Goal: Information Seeking & Learning: Learn about a topic

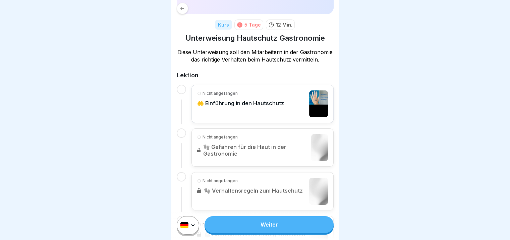
scroll to position [72, 0]
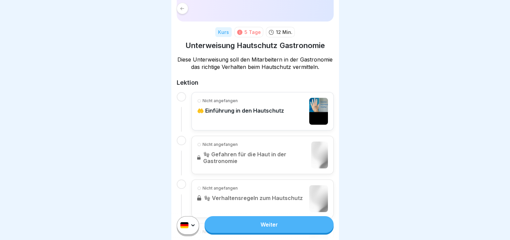
click at [203, 114] on p "🤲 Einführung in den Hautschutz" at bounding box center [240, 110] width 87 height 7
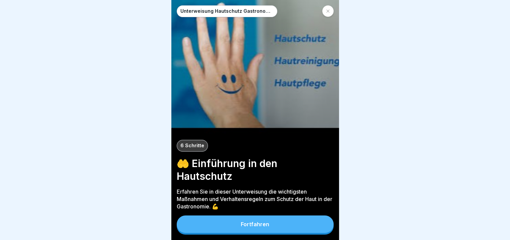
click at [256, 227] on div "Fortfahren" at bounding box center [255, 224] width 29 height 6
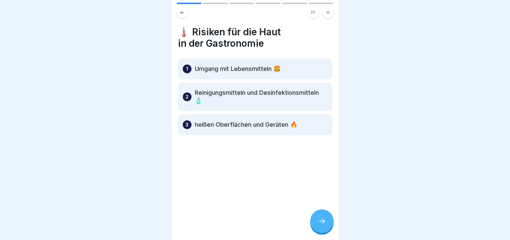
click at [266, 66] on p "Umgang mit Lebensmitteln 🍔" at bounding box center [238, 69] width 86 height 8
click at [322, 225] on icon at bounding box center [322, 221] width 8 height 8
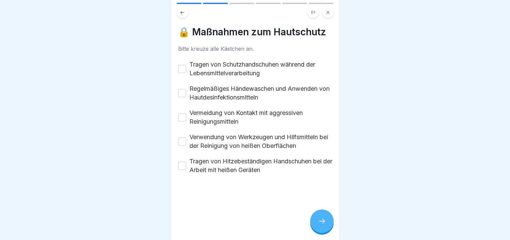
click at [183, 69] on button "Tragen von Schutzhandschuhen während der Lebensmittelverarbeitung" at bounding box center [182, 69] width 8 height 8
click at [186, 96] on div "Regelmäßiges Händewaschen und Anwenden von Hautdesinfektionsmitteln" at bounding box center [255, 92] width 154 height 17
click at [183, 93] on button "Regelmäßiges Händewaschen und Anwenden von Hautdesinfektionsmitteln" at bounding box center [182, 93] width 8 height 8
click at [184, 120] on button "Vermeidung von Kontakt mit aggressiven Reinigungsmitteln" at bounding box center [182, 117] width 8 height 8
click at [183, 144] on button "Verwendung von Werkzeugen und Hilfsmitteln bei der Reinigung von heißen Oberflä…" at bounding box center [182, 141] width 8 height 8
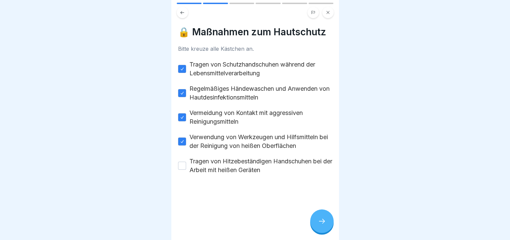
click at [182, 167] on button "Tragen von Hitzebeständigen Handschuhen bei der Arbeit mit heißen Geräten" at bounding box center [182, 165] width 8 height 8
click at [326, 228] on div at bounding box center [321, 220] width 23 height 23
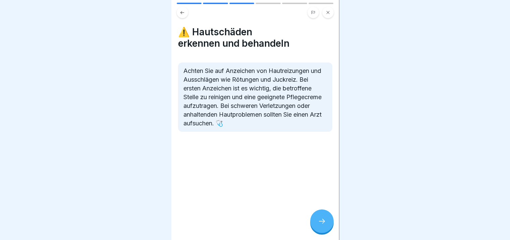
click at [318, 223] on icon at bounding box center [322, 221] width 8 height 8
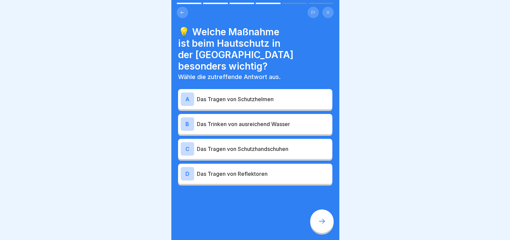
click at [211, 143] on div "C Das Tragen von Schutzhandschuhen" at bounding box center [255, 148] width 149 height 13
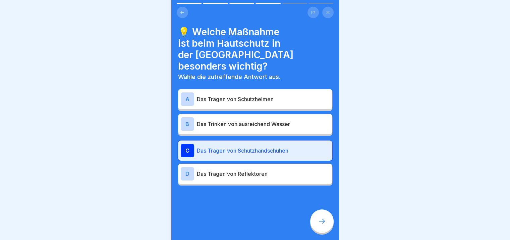
click at [319, 225] on icon at bounding box center [322, 221] width 8 height 8
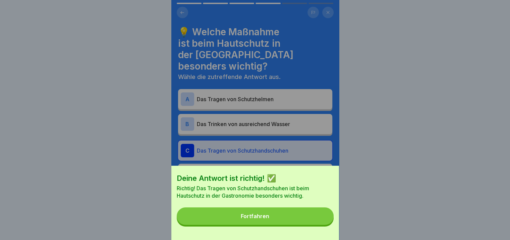
click at [282, 223] on button "Fortfahren" at bounding box center [255, 215] width 157 height 17
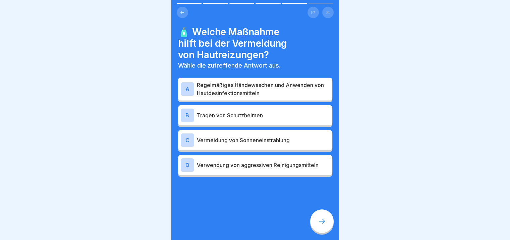
click at [222, 84] on p "Regelmäßiges Händewaschen und Anwenden von Hautdesinfektionsmitteln" at bounding box center [263, 89] width 133 height 16
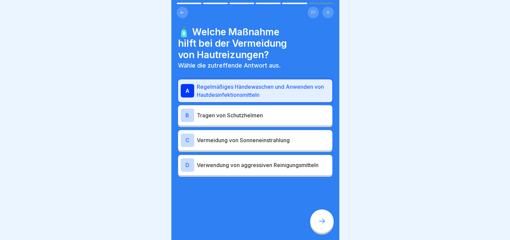
click at [319, 225] on icon at bounding box center [322, 221] width 8 height 8
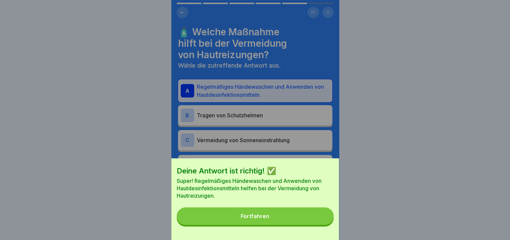
click at [287, 219] on button "Fortfahren" at bounding box center [255, 215] width 157 height 17
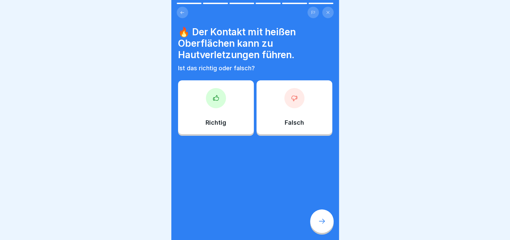
click at [220, 108] on div "Richtig" at bounding box center [216, 107] width 76 height 54
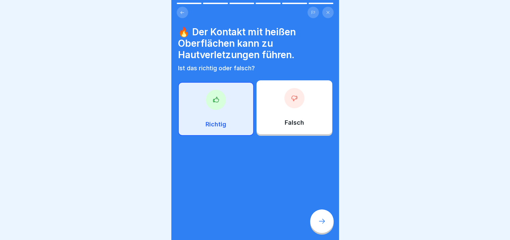
click at [326, 221] on div at bounding box center [321, 220] width 23 height 23
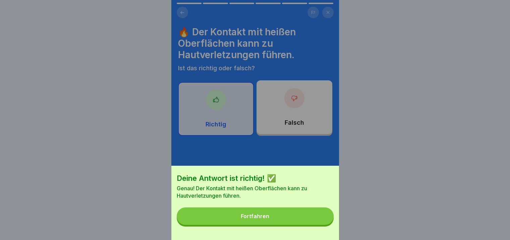
click at [279, 218] on button "Fortfahren" at bounding box center [255, 215] width 157 height 17
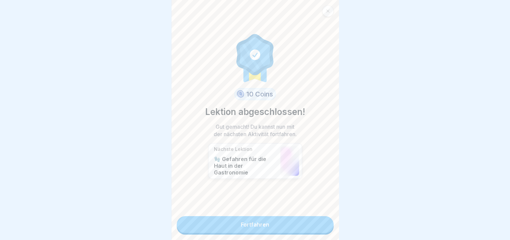
click at [266, 226] on link "Fortfahren" at bounding box center [255, 224] width 157 height 17
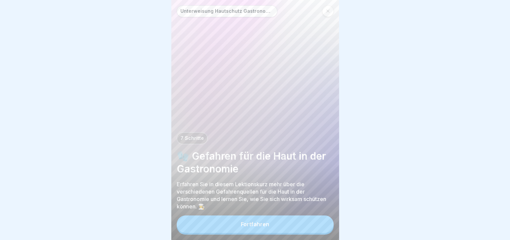
click at [260, 227] on div "Fortfahren" at bounding box center [255, 224] width 29 height 6
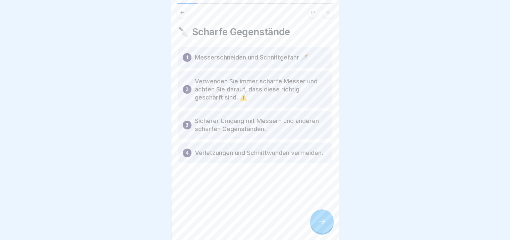
click at [322, 231] on div at bounding box center [321, 220] width 23 height 23
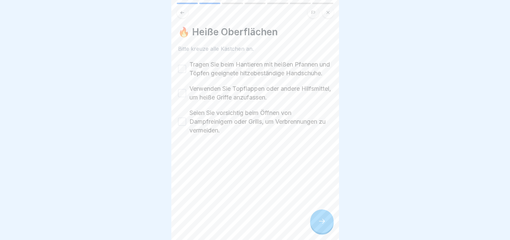
click at [207, 67] on label "Tragen Sie beim Hantieren mit heißen Pfannen und Töpfen geeignete hitzebeständi…" at bounding box center [261, 68] width 143 height 17
click at [186, 67] on button "Tragen Sie beim Hantieren mit heißen Pfannen und Töpfen geeignete hitzebeständi…" at bounding box center [182, 69] width 8 height 8
click at [210, 100] on label "Verwenden Sie Topflappen oder andere Hilfsmittel, um heiße Griffe anzufassen." at bounding box center [261, 92] width 143 height 17
click at [186, 97] on button "Verwenden Sie Topflappen oder andere Hilfsmittel, um heiße Griffe anzufassen." at bounding box center [182, 93] width 8 height 8
click at [208, 127] on label "Seien Sie vorsichtig beim Öffnen von Dampfreinigern oder Grills, um Verbrennung…" at bounding box center [261, 121] width 143 height 26
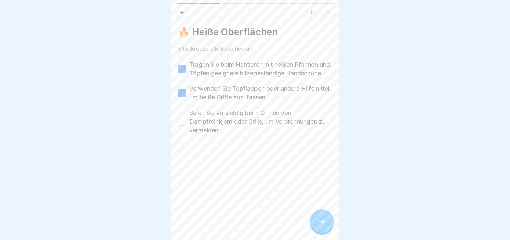
click at [186, 125] on button "Seien Sie vorsichtig beim Öffnen von Dampfreinigern oder Grills, um Verbrennung…" at bounding box center [182, 121] width 8 height 8
click at [314, 227] on div at bounding box center [321, 220] width 23 height 23
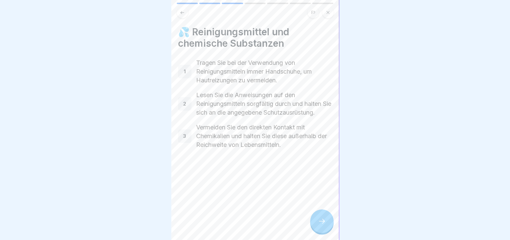
click at [317, 220] on div at bounding box center [321, 220] width 23 height 23
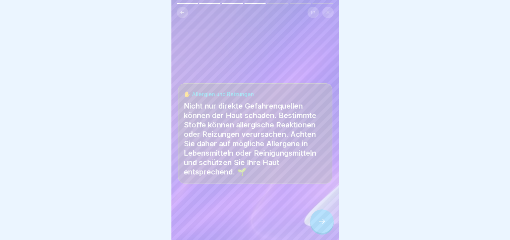
click at [319, 223] on icon at bounding box center [322, 221] width 8 height 8
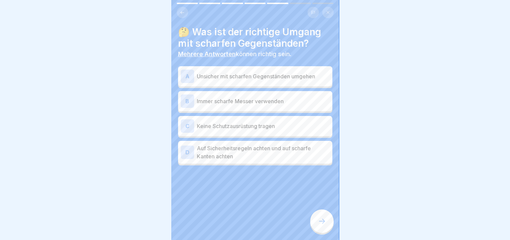
click at [252, 146] on p "Auf Sicherheitsregeln achten und auf scharfe Kanten achten" at bounding box center [263, 152] width 133 height 16
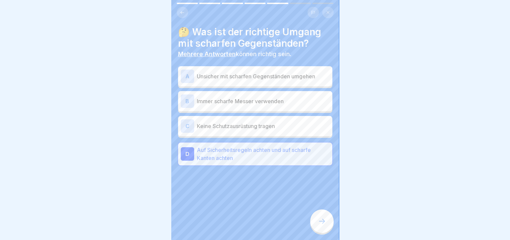
click at [326, 225] on icon at bounding box center [322, 221] width 8 height 8
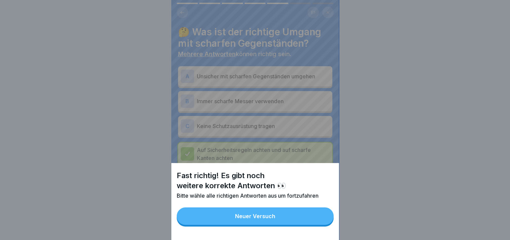
click at [283, 217] on button "Neuer Versuch" at bounding box center [255, 215] width 157 height 17
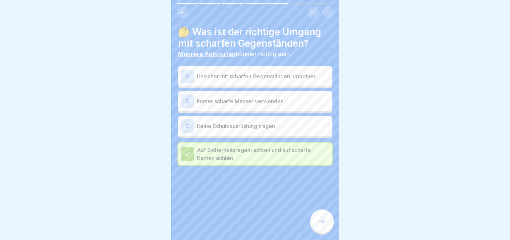
click at [259, 100] on p "Immer scharfe Messer verwenden" at bounding box center [263, 101] width 133 height 8
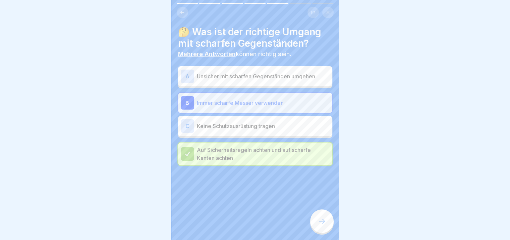
click at [324, 230] on div at bounding box center [321, 220] width 23 height 23
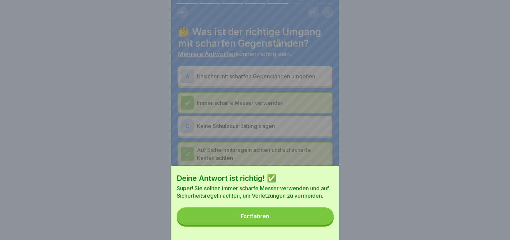
click at [277, 224] on button "Fortfahren" at bounding box center [255, 215] width 157 height 17
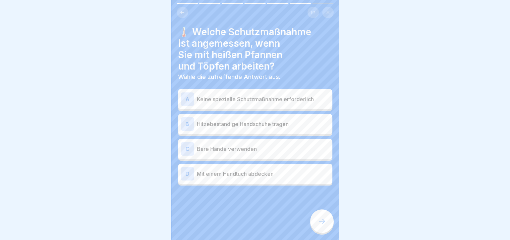
click at [247, 131] on div "B Hitzebeständige Handschuhe tragen" at bounding box center [255, 124] width 154 height 20
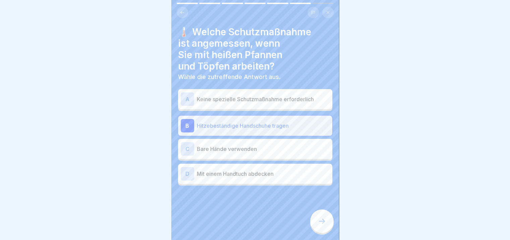
click at [251, 178] on div "D Mit einem Handtuch abdecken" at bounding box center [255, 173] width 149 height 13
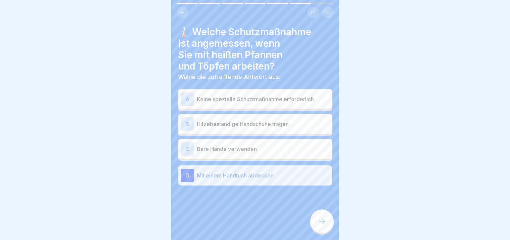
click at [266, 125] on p "Hitzebeständige Handschuhe tragen" at bounding box center [263, 124] width 133 height 8
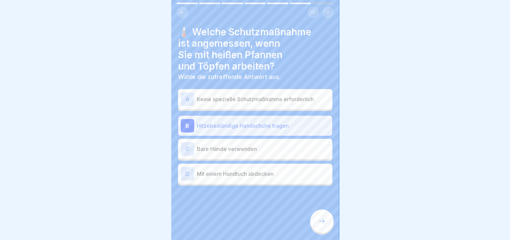
click at [325, 220] on div at bounding box center [321, 220] width 23 height 23
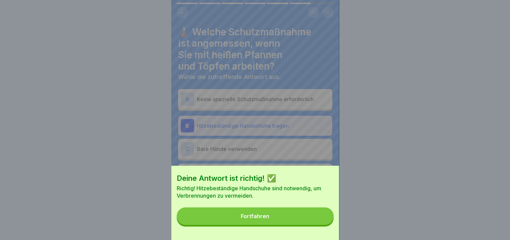
click at [298, 233] on div "Deine Antwort ist richtig! ✅ Richtig! Hitzebeständige Handschuhe sind notwendig…" at bounding box center [255, 202] width 168 height 74
click at [285, 223] on button "Fortfahren" at bounding box center [255, 215] width 157 height 17
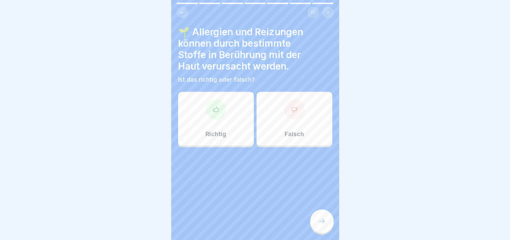
click at [211, 113] on div at bounding box center [216, 109] width 20 height 20
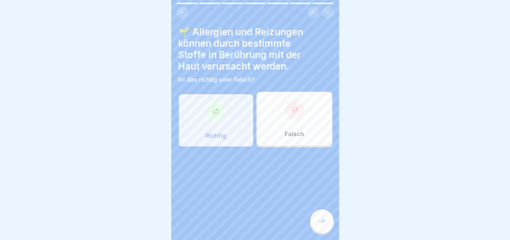
click at [317, 229] on div at bounding box center [321, 220] width 23 height 23
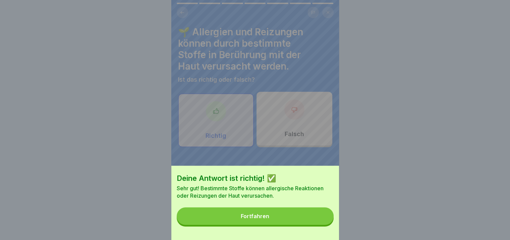
click at [307, 224] on button "Fortfahren" at bounding box center [255, 215] width 157 height 17
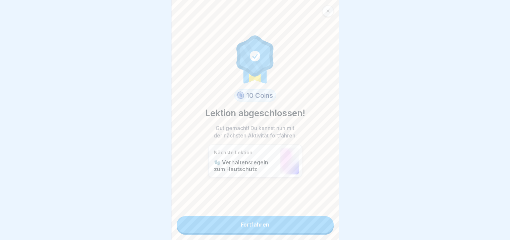
click at [276, 223] on link "Fortfahren" at bounding box center [255, 224] width 157 height 17
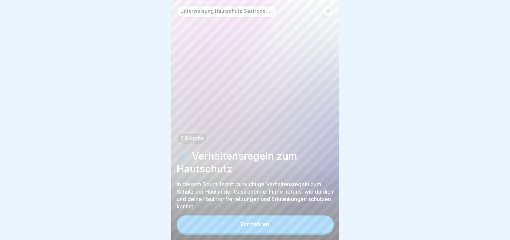
click at [253, 227] on div "Fortfahren" at bounding box center [255, 224] width 29 height 6
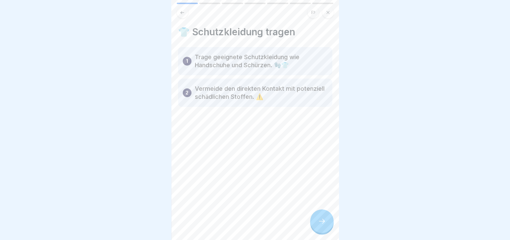
click at [319, 230] on div at bounding box center [321, 220] width 23 height 23
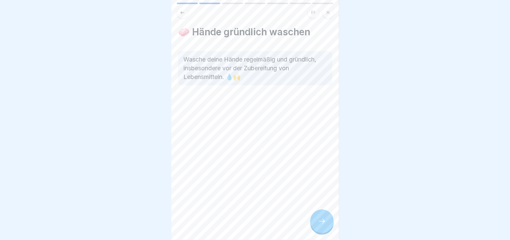
click at [319, 230] on div at bounding box center [321, 220] width 23 height 23
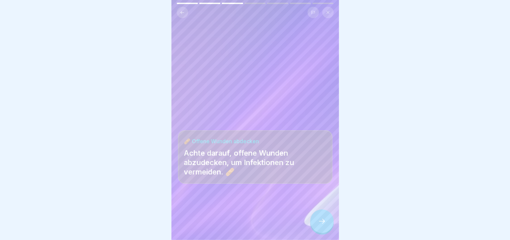
click at [322, 225] on icon at bounding box center [322, 221] width 8 height 8
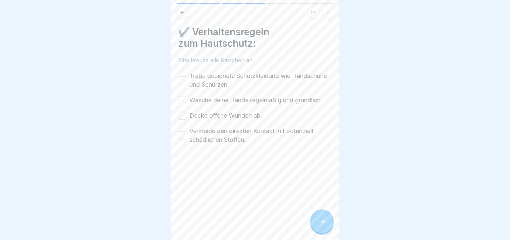
click at [232, 78] on label "Trage geeignete Schutzkleidung wie Handschuhe und Schürzen." at bounding box center [261, 79] width 143 height 17
click at [186, 78] on button "Trage geeignete Schutzkleidung wie Handschuhe und Schürzen." at bounding box center [182, 80] width 8 height 8
click at [224, 106] on div "Trage geeignete Schutzkleidung wie Handschuhe und Schürzen. Wasche deine Hände …" at bounding box center [255, 107] width 154 height 72
click at [225, 101] on label "Wasche deine Hände regelmäßig und gründlich." at bounding box center [256, 100] width 133 height 9
click at [186, 101] on button "Wasche deine Hände regelmäßig und gründlich." at bounding box center [182, 100] width 8 height 8
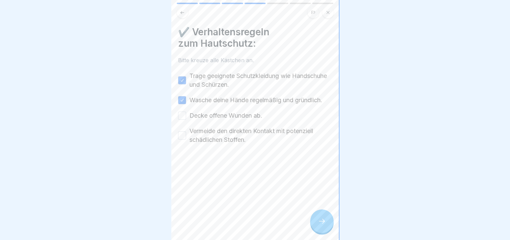
click at [226, 110] on div "Trage geeignete Schutzkleidung wie Handschuhe und Schürzen. Wasche deine Hände …" at bounding box center [255, 107] width 154 height 72
click at [229, 114] on label "Decke offene Wunden ab." at bounding box center [226, 115] width 73 height 9
click at [186, 114] on button "Decke offene Wunden ab." at bounding box center [182, 115] width 8 height 8
click at [230, 137] on label "Vermeide den direkten Kontakt mit potenziell schädlichen Stoffen." at bounding box center [261, 135] width 143 height 17
click at [186, 137] on button "Vermeide den direkten Kontakt mit potenziell schädlichen Stoffen." at bounding box center [182, 135] width 8 height 8
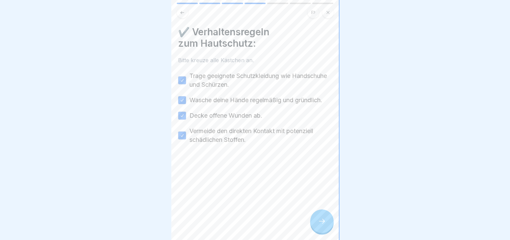
click at [318, 225] on icon at bounding box center [322, 221] width 8 height 8
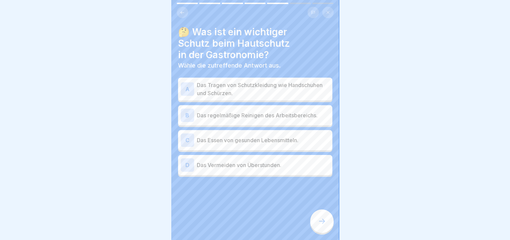
click at [274, 85] on p "Das Tragen von Schutzkleidung wie Handschuhen und Schürzen." at bounding box center [263, 89] width 133 height 16
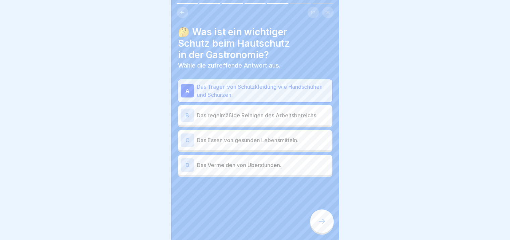
click at [316, 219] on div at bounding box center [321, 220] width 23 height 23
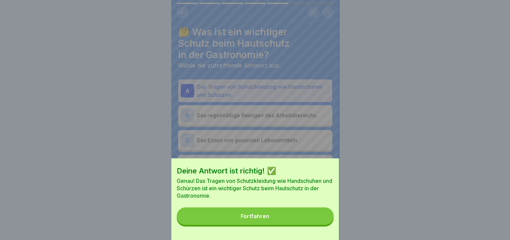
click at [282, 220] on button "Fortfahren" at bounding box center [255, 215] width 157 height 17
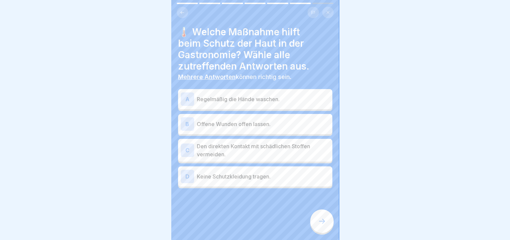
click at [255, 102] on p "Regelmäßig die Hände waschen." at bounding box center [263, 99] width 133 height 8
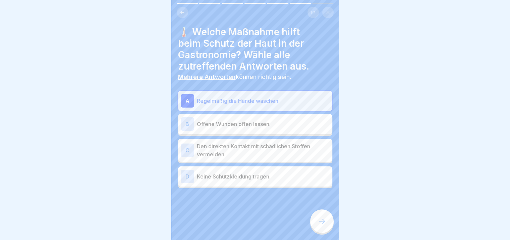
click at [256, 149] on p "Den direkten Kontakt mit schädlichen Stoffen vermeiden." at bounding box center [263, 150] width 133 height 16
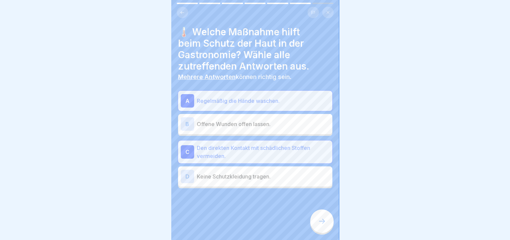
click at [319, 222] on icon at bounding box center [322, 221] width 8 height 8
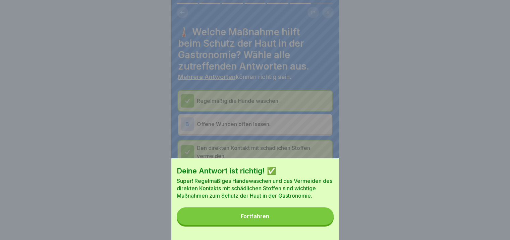
click at [303, 219] on button "Fortfahren" at bounding box center [255, 215] width 157 height 17
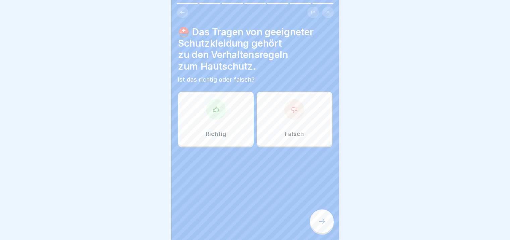
click at [215, 109] on icon at bounding box center [216, 109] width 7 height 7
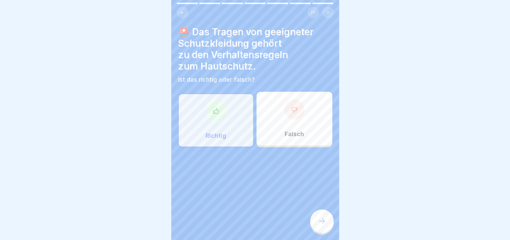
click at [321, 224] on icon at bounding box center [322, 221] width 8 height 8
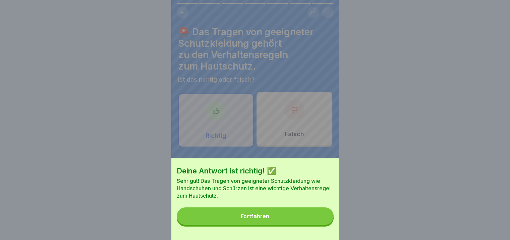
click at [298, 223] on button "Fortfahren" at bounding box center [255, 215] width 157 height 17
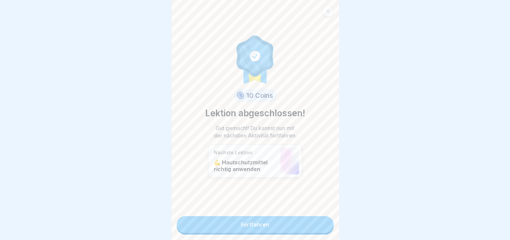
click at [285, 230] on link "Fortfahren" at bounding box center [255, 224] width 157 height 17
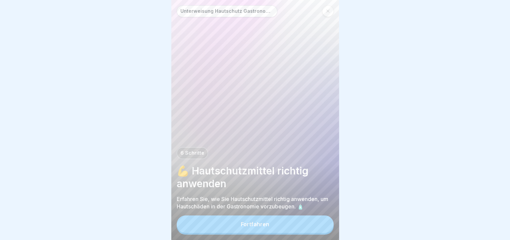
click at [261, 227] on div "Fortfahren" at bounding box center [255, 224] width 29 height 6
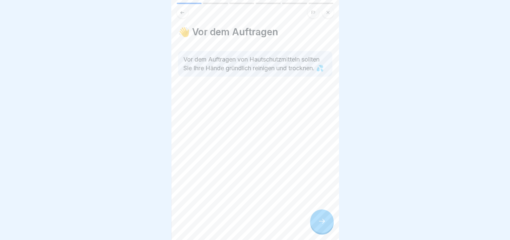
click at [321, 225] on icon at bounding box center [322, 221] width 8 height 8
click at [320, 225] on icon at bounding box center [322, 221] width 8 height 8
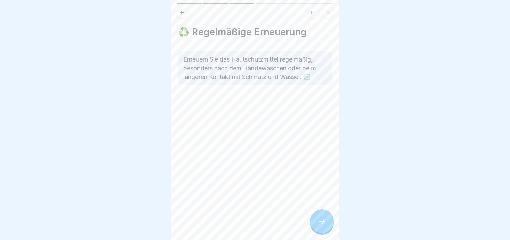
click at [317, 221] on div at bounding box center [321, 220] width 23 height 23
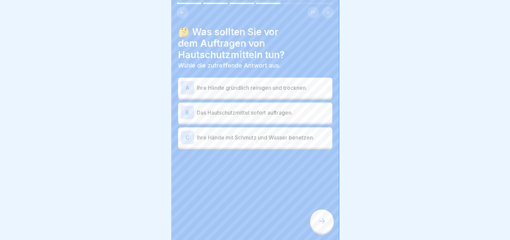
click at [263, 91] on p "Ihre Hände gründlich reinigen und trocknen." at bounding box center [263, 88] width 133 height 8
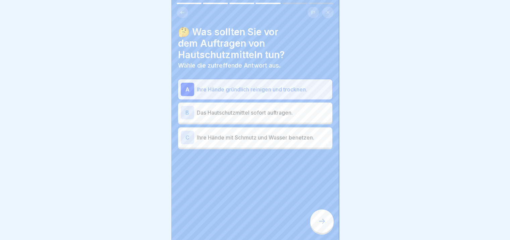
click at [267, 119] on div "B Das Hautschutzmittel sofort auftragen." at bounding box center [255, 112] width 154 height 20
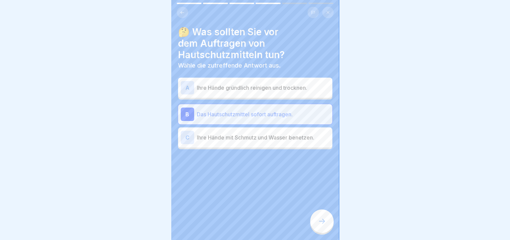
click at [265, 91] on p "Ihre Hände gründlich reinigen und trocknen." at bounding box center [263, 88] width 133 height 8
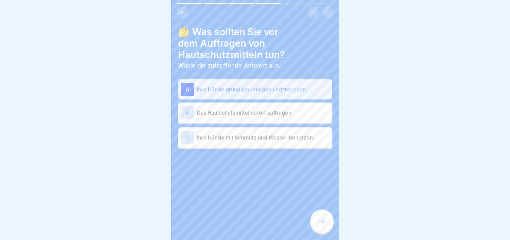
click at [270, 112] on p "Das Hautschutzmittel sofort auftragen." at bounding box center [263, 112] width 133 height 8
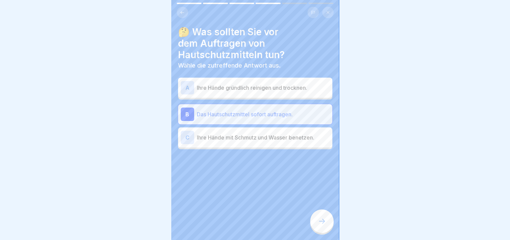
click at [325, 213] on div "🤔 Was sollten Sie vor dem Auftragen von Hautschutzmitteln tun? Wähle die zutref…" at bounding box center [255, 120] width 168 height 240
click at [325, 218] on div at bounding box center [321, 220] width 23 height 23
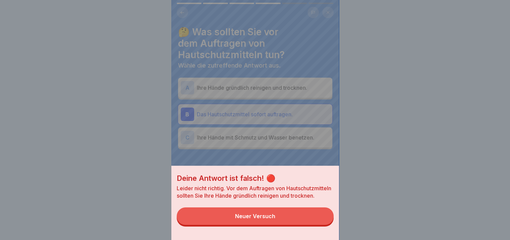
click at [284, 216] on button "Neuer Versuch" at bounding box center [255, 215] width 157 height 17
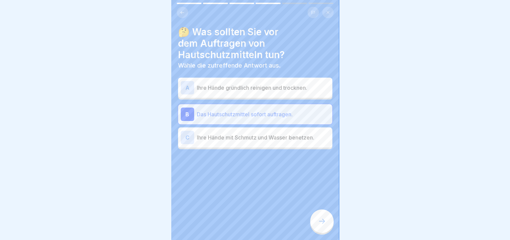
click at [256, 78] on div "A Ihre Hände gründlich reinigen und trocknen." at bounding box center [255, 88] width 154 height 20
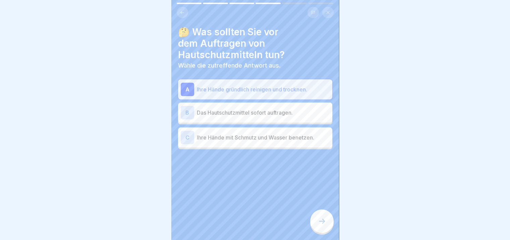
click at [319, 212] on div "🤔 Was sollten Sie vor dem Auftragen von Hautschutzmitteln tun? Wähle die zutref…" at bounding box center [255, 120] width 168 height 240
click at [320, 217] on div at bounding box center [321, 220] width 23 height 23
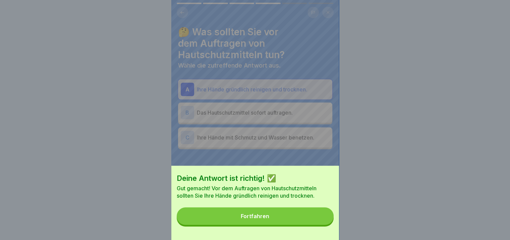
click at [313, 217] on button "Fortfahren" at bounding box center [255, 215] width 157 height 17
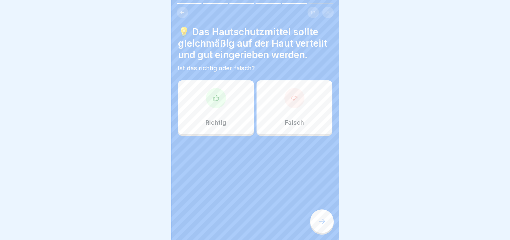
click at [220, 99] on div at bounding box center [216, 98] width 20 height 20
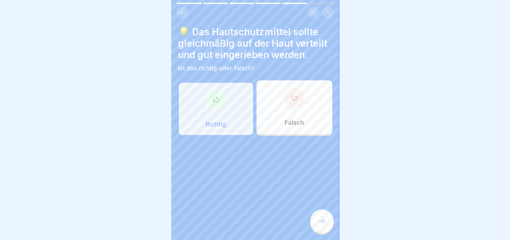
click at [323, 233] on div at bounding box center [321, 220] width 23 height 23
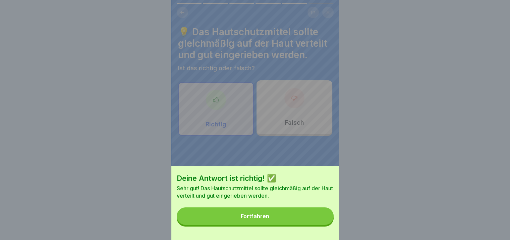
click at [310, 224] on button "Fortfahren" at bounding box center [255, 215] width 157 height 17
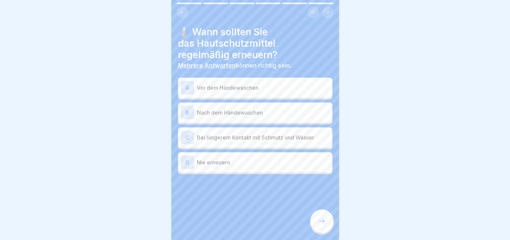
click at [259, 116] on div "B Nach dem Händewaschen" at bounding box center [255, 112] width 149 height 13
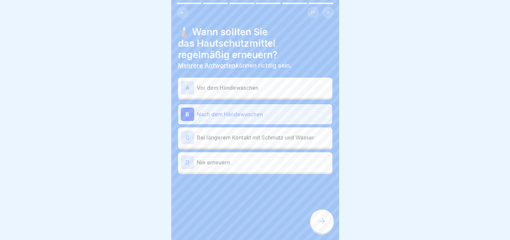
click at [266, 139] on p "Bei längerem Kontakt mit Schmutz und Wasser" at bounding box center [263, 137] width 133 height 8
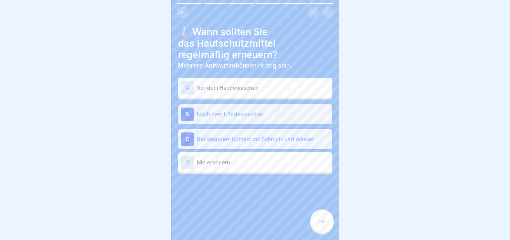
click at [319, 231] on div at bounding box center [321, 220] width 23 height 23
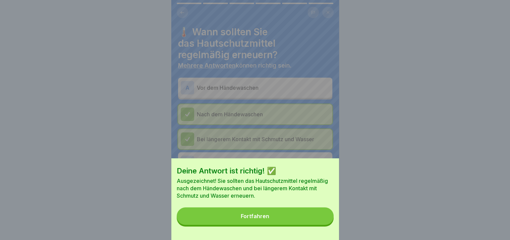
click at [312, 220] on button "Fortfahren" at bounding box center [255, 215] width 157 height 17
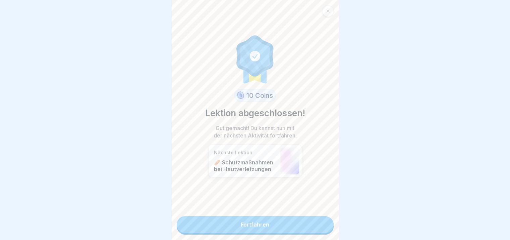
click at [260, 227] on link "Fortfahren" at bounding box center [255, 224] width 157 height 17
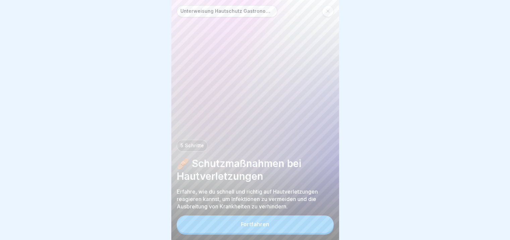
click at [246, 227] on div "Fortfahren" at bounding box center [255, 224] width 29 height 6
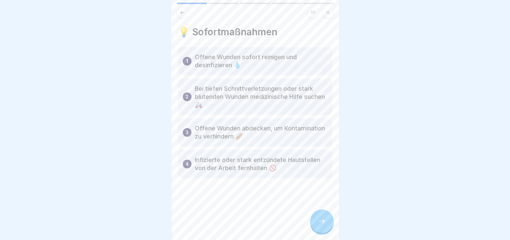
click at [314, 225] on div at bounding box center [321, 220] width 23 height 23
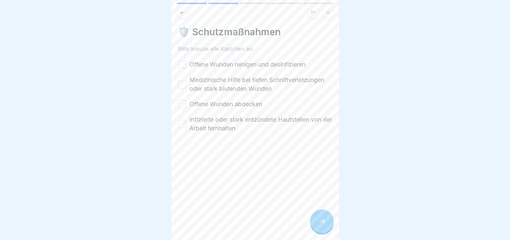
click at [233, 59] on div "🛡️ Schutzmaßnahmen Bitte kreuze alle Kästchen an. Offene Wunden reinigen und de…" at bounding box center [255, 79] width 154 height 106
click at [231, 63] on label "Offene Wunden reinigen und desinfizieren" at bounding box center [248, 64] width 116 height 9
click at [186, 63] on button "Offene Wunden reinigen und desinfizieren" at bounding box center [182, 64] width 8 height 8
click at [228, 82] on label "Medizinische Hilfe bei tiefen Schnittverletzungen oder stark blutenden Wunden" at bounding box center [261, 83] width 143 height 17
click at [186, 82] on button "Medizinische Hilfe bei tiefen Schnittverletzungen oder stark blutenden Wunden" at bounding box center [182, 84] width 8 height 8
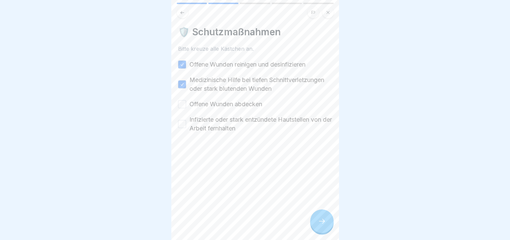
click at [233, 121] on div "Offene Wunden reinigen und desinfizieren Medizinische Hilfe bei tiefen Schnittv…" at bounding box center [255, 96] width 154 height 72
click at [234, 108] on label "Offene Wunden abdecken" at bounding box center [226, 104] width 73 height 9
click at [186, 108] on button "Offene Wunden abdecken" at bounding box center [182, 104] width 8 height 8
click at [234, 129] on label "Infizierte oder stark entzündete Hautstellen von der Arbeit fernhalten" at bounding box center [261, 123] width 143 height 17
click at [186, 128] on button "Infizierte oder stark entzündete Hautstellen von der Arbeit fernhalten" at bounding box center [182, 124] width 8 height 8
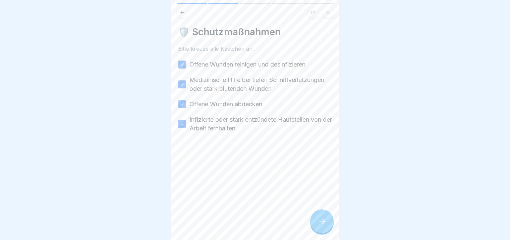
click at [315, 223] on div at bounding box center [321, 220] width 23 height 23
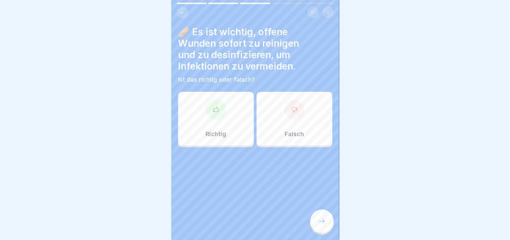
click at [224, 126] on div "Richtig" at bounding box center [216, 119] width 76 height 54
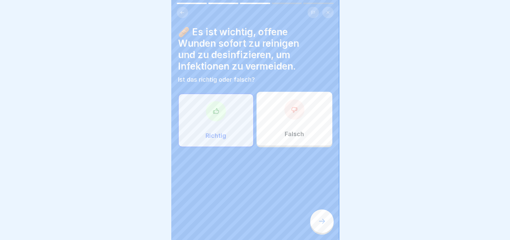
click at [321, 224] on icon at bounding box center [322, 221] width 8 height 8
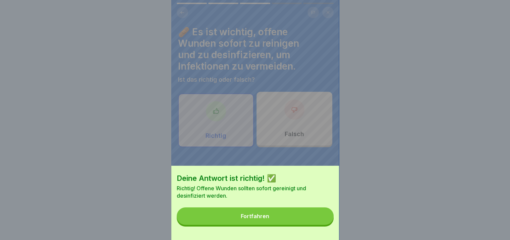
click at [289, 218] on button "Fortfahren" at bounding box center [255, 215] width 157 height 17
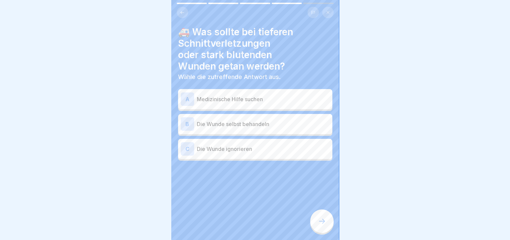
click at [247, 100] on p "Medizinische Hilfe suchen" at bounding box center [263, 99] width 133 height 8
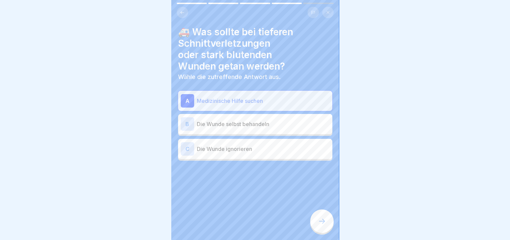
click at [324, 224] on icon at bounding box center [322, 221] width 8 height 8
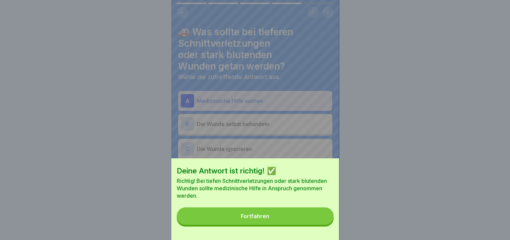
click at [293, 216] on button "Fortfahren" at bounding box center [255, 215] width 157 height 17
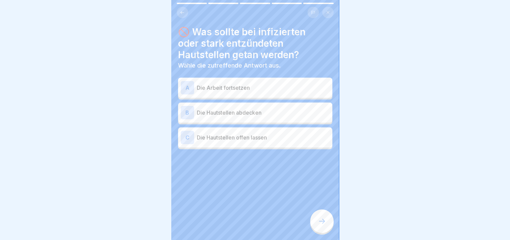
click at [261, 116] on p "Die Hautstellen abdecken" at bounding box center [263, 112] width 133 height 8
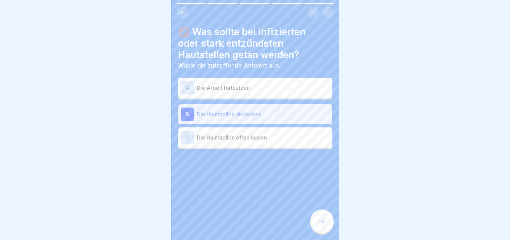
click at [311, 220] on div "Unterweisung Hautschutz Gastronomie 5 Schritte 🩹 Schutzmaßnahmen bei Hautverlet…" at bounding box center [255, 120] width 168 height 240
click at [314, 221] on div at bounding box center [321, 220] width 23 height 23
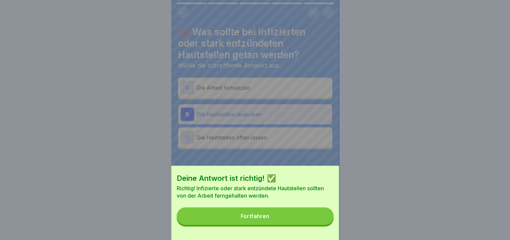
click at [312, 219] on button "Fortfahren" at bounding box center [255, 215] width 157 height 17
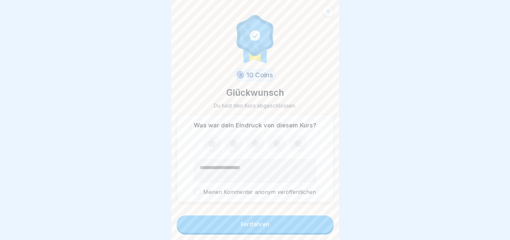
click at [281, 229] on button "Fortfahren" at bounding box center [255, 223] width 157 height 17
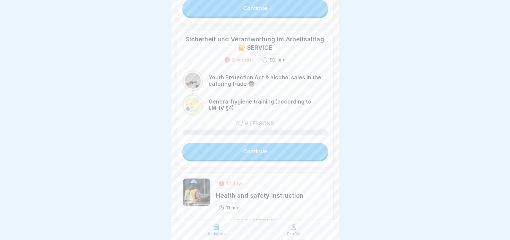
scroll to position [399, 0]
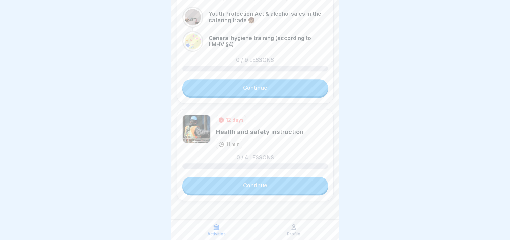
click at [257, 185] on link "Continue" at bounding box center [256, 184] width 146 height 17
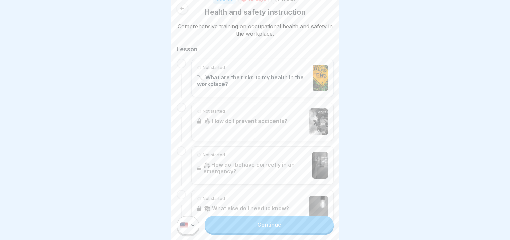
scroll to position [127, 0]
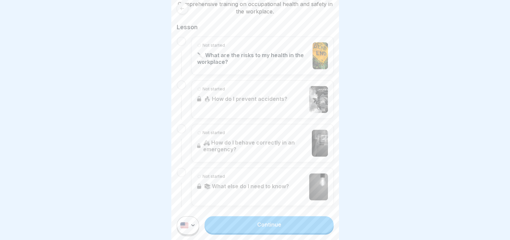
click at [267, 226] on link "Continue" at bounding box center [269, 224] width 129 height 17
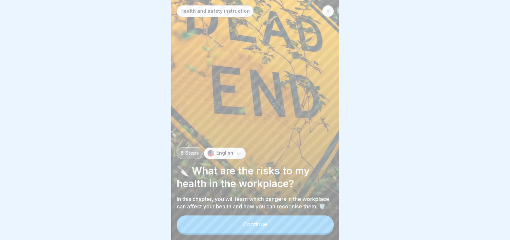
click at [268, 228] on button "Continue" at bounding box center [255, 223] width 157 height 17
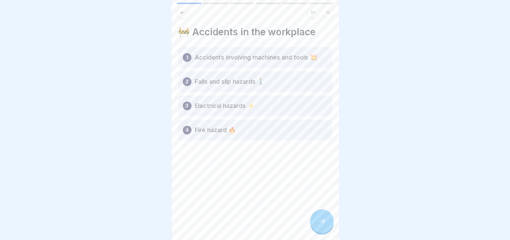
click at [310, 225] on div "🚧 Accidents in the workplace 1 Accidents involving machines and tools 💥 2 Falls…" at bounding box center [255, 120] width 168 height 240
click at [318, 224] on icon at bounding box center [322, 221] width 8 height 8
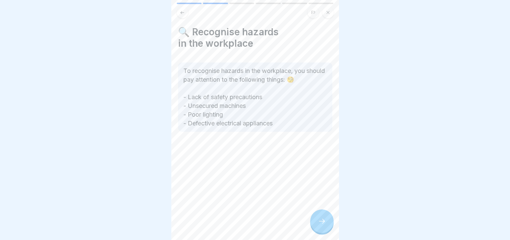
click at [318, 224] on icon at bounding box center [322, 221] width 8 height 8
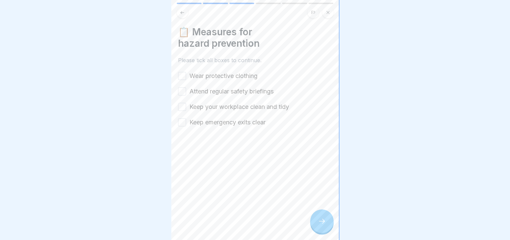
click at [220, 71] on div "📋 Measures for hazard prevention Please tick all boxes to continue. Wear protec…" at bounding box center [255, 76] width 154 height 100
click at [221, 84] on div "Wear protective clothing Attend regular safety briefings Keep your workplace cl…" at bounding box center [255, 98] width 154 height 55
click at [215, 95] on label "Attend regular safety briefings" at bounding box center [232, 91] width 84 height 9
click at [186, 95] on button "Attend regular safety briefings" at bounding box center [182, 91] width 8 height 8
click at [213, 80] on label "Wear protective clothing" at bounding box center [224, 75] width 68 height 9
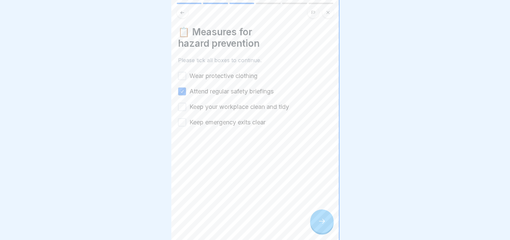
click at [186, 80] on button "Wear protective clothing" at bounding box center [182, 76] width 8 height 8
click at [215, 106] on label "Keep your workplace clean and tidy" at bounding box center [240, 106] width 100 height 9
click at [186, 106] on button "Keep your workplace clean and tidy" at bounding box center [182, 107] width 8 height 8
click at [222, 127] on div at bounding box center [255, 147] width 154 height 40
click at [221, 125] on label "Keep emergency exits clear" at bounding box center [228, 122] width 76 height 9
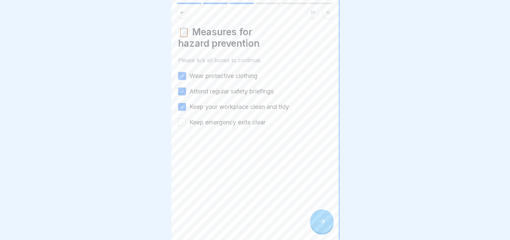
click at [186, 125] on button "Keep emergency exits clear" at bounding box center [182, 122] width 8 height 8
click at [327, 231] on div at bounding box center [321, 220] width 23 height 23
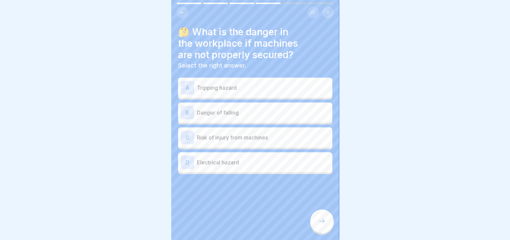
click at [266, 141] on div "C Risk of injury from machines" at bounding box center [255, 137] width 149 height 13
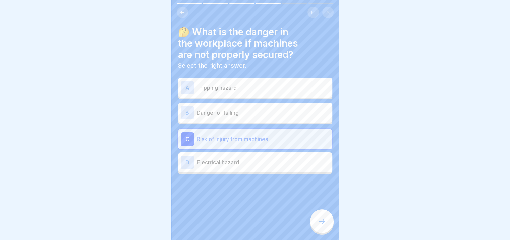
click at [321, 223] on icon at bounding box center [322, 221] width 8 height 8
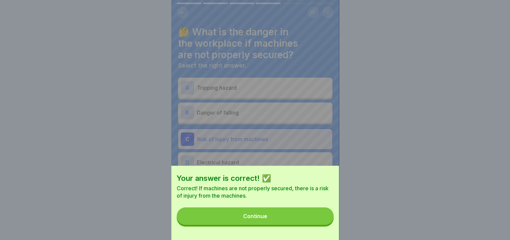
click at [297, 217] on button "Continue" at bounding box center [255, 215] width 157 height 17
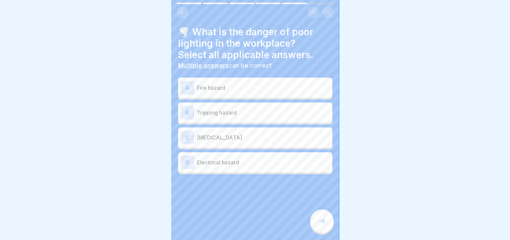
click at [225, 114] on p "Tripping hazard" at bounding box center [263, 112] width 133 height 8
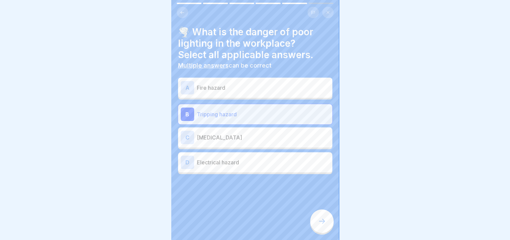
click at [326, 220] on div at bounding box center [321, 220] width 23 height 23
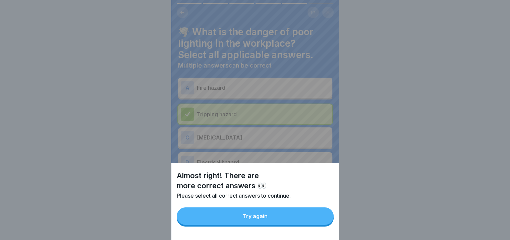
click at [307, 219] on button "Try again" at bounding box center [255, 215] width 157 height 17
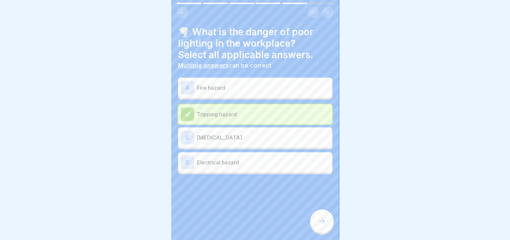
click at [228, 141] on p "[MEDICAL_DATA]" at bounding box center [263, 137] width 133 height 8
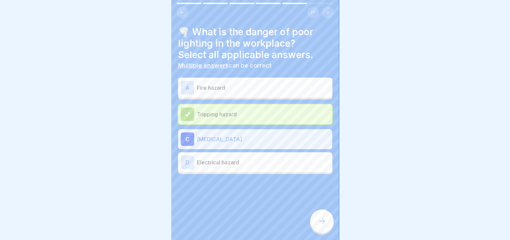
click at [319, 224] on icon at bounding box center [322, 221] width 8 height 8
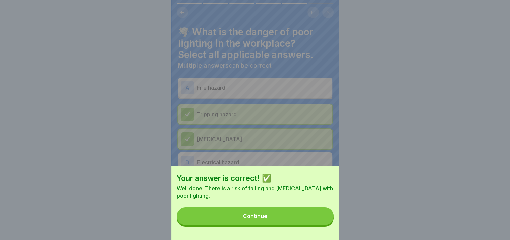
click at [286, 218] on button "Continue" at bounding box center [255, 215] width 157 height 17
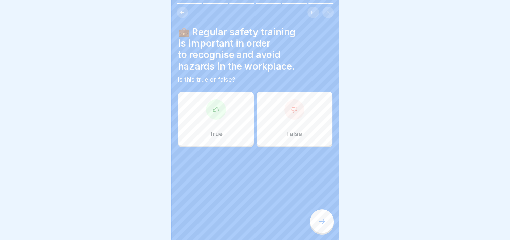
click at [228, 131] on div "True" at bounding box center [216, 119] width 76 height 54
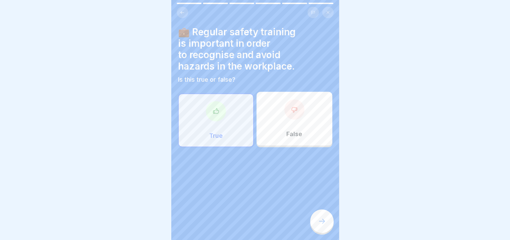
click at [316, 216] on div "Health and safety instruction 6 Steps English 🔪 What are the risks to my health…" at bounding box center [255, 120] width 168 height 240
click at [320, 233] on div at bounding box center [321, 220] width 23 height 23
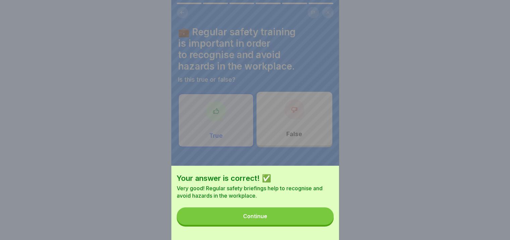
click at [284, 218] on button "Continue" at bounding box center [255, 215] width 157 height 17
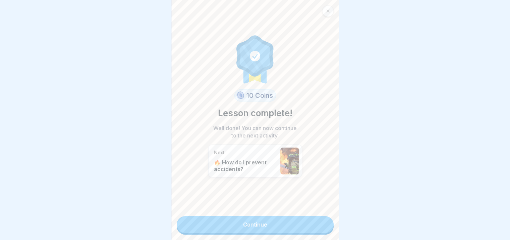
click at [275, 222] on link "Continue" at bounding box center [255, 224] width 157 height 17
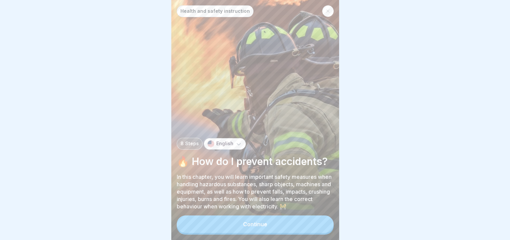
click at [243, 233] on button "Continue" at bounding box center [255, 223] width 157 height 17
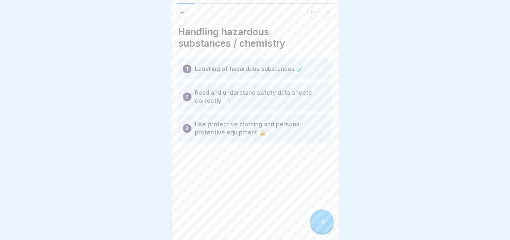
click at [318, 233] on div at bounding box center [321, 220] width 23 height 23
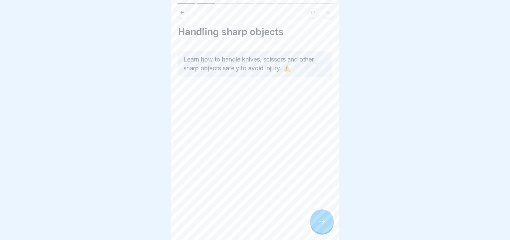
click at [319, 222] on div at bounding box center [321, 220] width 23 height 23
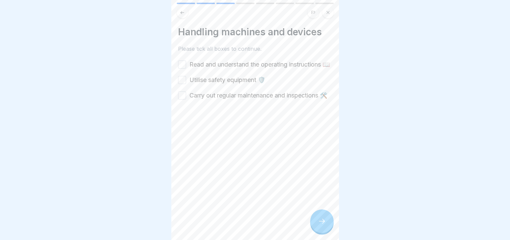
click at [222, 66] on label "Read and understand the operating instructions 📖" at bounding box center [260, 64] width 141 height 9
click at [186, 66] on button "Read and understand the operating instructions 📖" at bounding box center [182, 64] width 8 height 8
click at [204, 84] on label "Utilise safety equipment 🛡️" at bounding box center [228, 79] width 76 height 9
click at [186, 84] on button "Utilise safety equipment 🛡️" at bounding box center [182, 80] width 8 height 8
click at [207, 100] on label "Carry out regular maintenance and inspections 🛠️" at bounding box center [259, 95] width 138 height 9
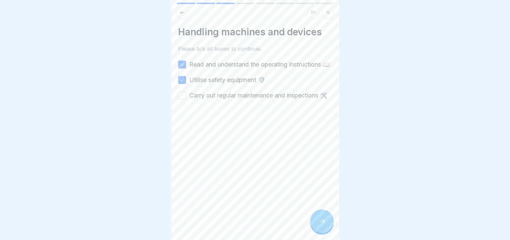
click at [186, 99] on button "Carry out regular maintenance and inspections 🛠️" at bounding box center [182, 95] width 8 height 8
click at [323, 225] on icon at bounding box center [322, 221] width 8 height 8
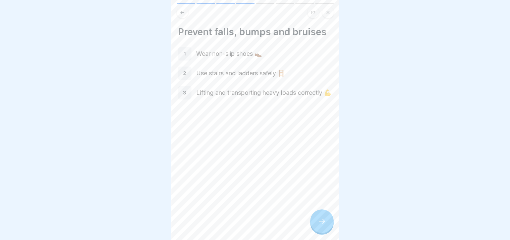
click at [321, 224] on icon at bounding box center [322, 221] width 8 height 8
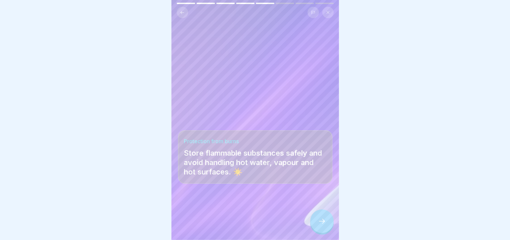
click at [321, 224] on icon at bounding box center [322, 221] width 8 height 8
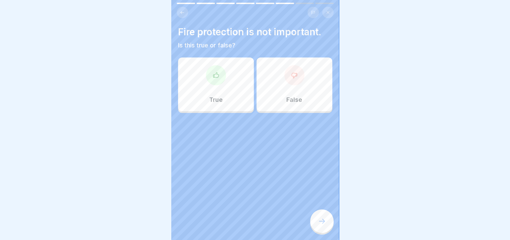
click at [219, 92] on div "True" at bounding box center [216, 84] width 76 height 54
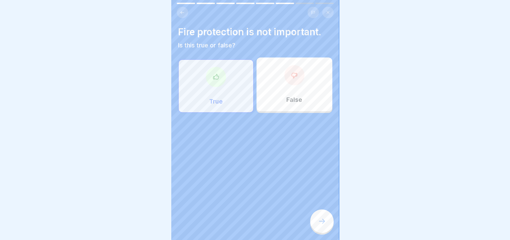
click at [267, 90] on div "False" at bounding box center [295, 84] width 76 height 54
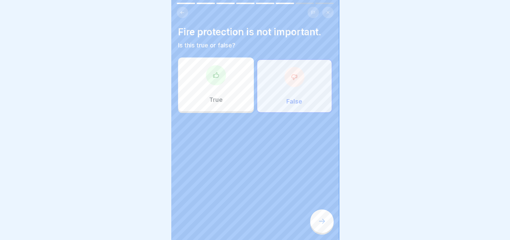
click at [315, 221] on div at bounding box center [321, 220] width 23 height 23
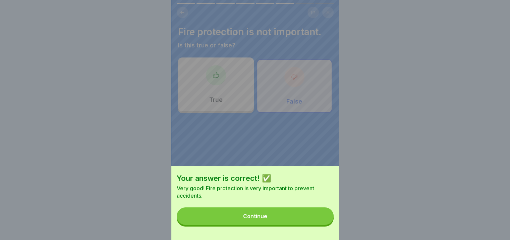
click at [300, 219] on button "Continue" at bounding box center [255, 215] width 157 height 17
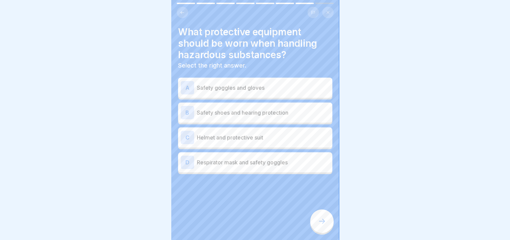
click at [259, 90] on p "Safety goggles and gloves" at bounding box center [263, 88] width 133 height 8
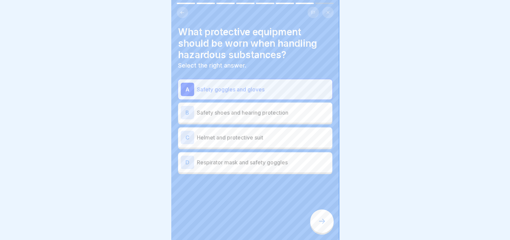
click at [320, 223] on icon at bounding box center [322, 221] width 8 height 8
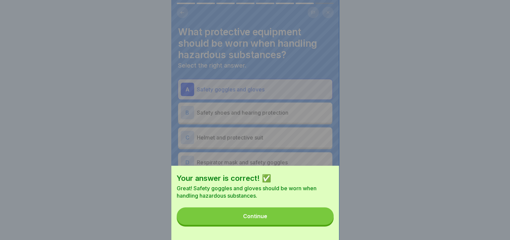
click at [301, 213] on button "Continue" at bounding box center [255, 215] width 157 height 17
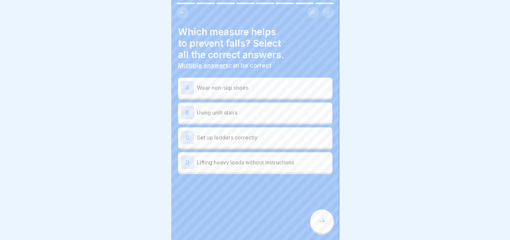
click at [259, 94] on div "A Wear non-slip shoes" at bounding box center [255, 87] width 149 height 13
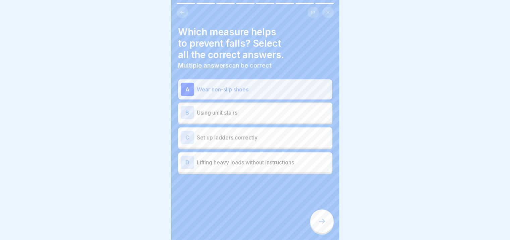
click at [252, 140] on p "Set up ladders correctly" at bounding box center [263, 137] width 133 height 8
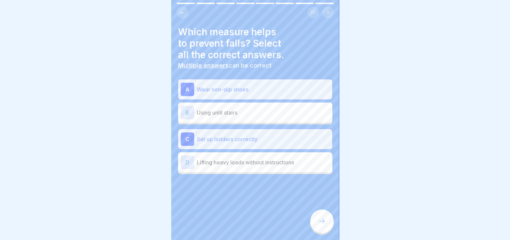
click at [312, 210] on div at bounding box center [255, 194] width 154 height 40
click at [315, 216] on div "Health and safety instruction 8 Steps English 🔥 How do I prevent accidents? In …" at bounding box center [255, 120] width 168 height 240
click at [315, 223] on div at bounding box center [321, 220] width 23 height 23
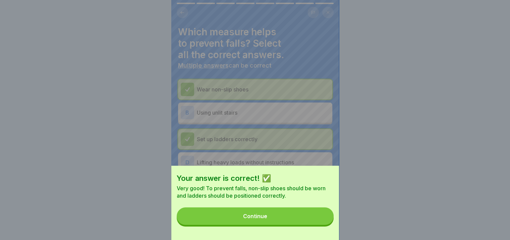
click at [302, 224] on button "Continue" at bounding box center [255, 215] width 157 height 17
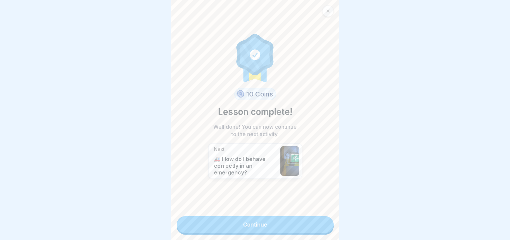
click at [279, 227] on link "Continue" at bounding box center [255, 224] width 157 height 17
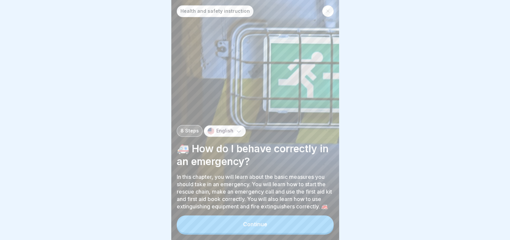
click at [261, 227] on div "Continue" at bounding box center [255, 224] width 24 height 6
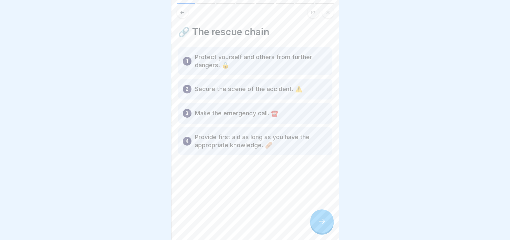
click at [322, 225] on icon at bounding box center [322, 221] width 8 height 8
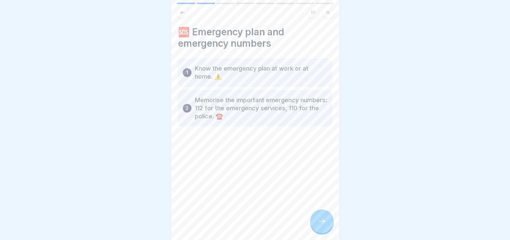
click at [322, 225] on icon at bounding box center [322, 221] width 8 height 8
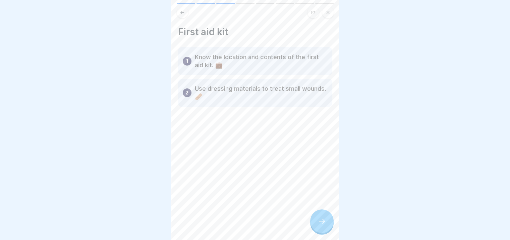
click at [322, 225] on icon at bounding box center [322, 221] width 8 height 8
click at [317, 227] on div at bounding box center [321, 220] width 23 height 23
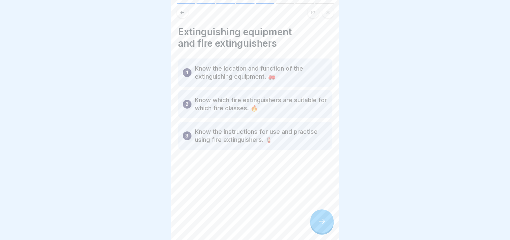
click at [325, 225] on icon at bounding box center [322, 221] width 8 height 8
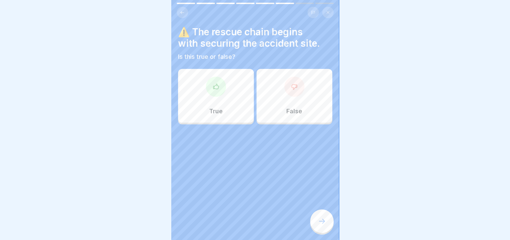
click at [213, 96] on div at bounding box center [216, 87] width 20 height 20
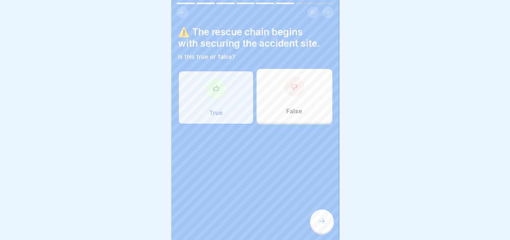
click at [322, 223] on icon at bounding box center [322, 221] width 8 height 8
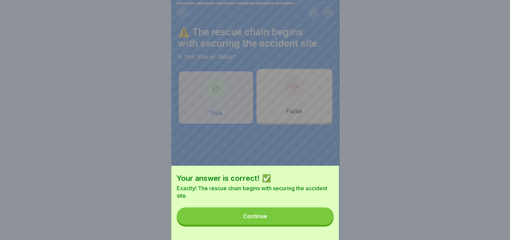
click at [296, 224] on button "Continue" at bounding box center [255, 215] width 157 height 17
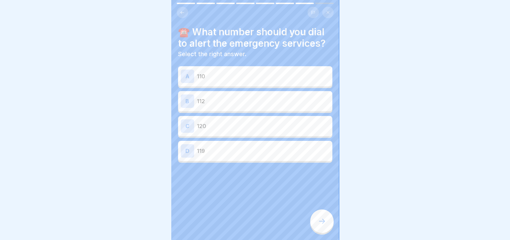
click at [228, 80] on div "A 110" at bounding box center [255, 75] width 149 height 13
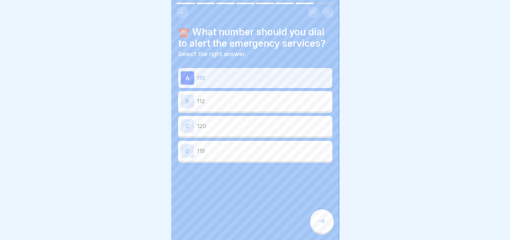
click at [232, 103] on p "112" at bounding box center [263, 101] width 133 height 8
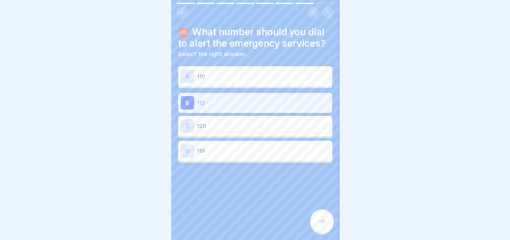
click at [318, 230] on div at bounding box center [321, 220] width 23 height 23
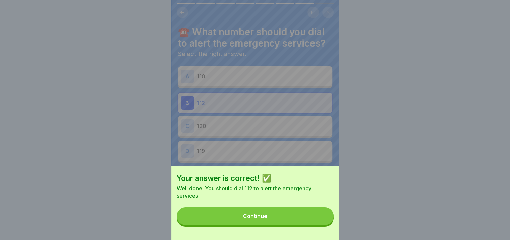
click at [292, 219] on button "Continue" at bounding box center [255, 215] width 157 height 17
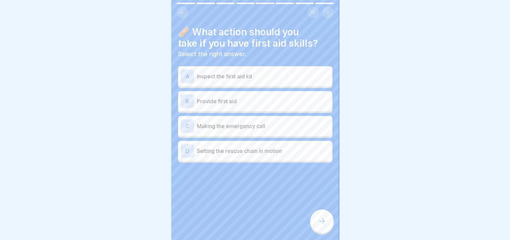
click at [270, 101] on p "Provide first aid" at bounding box center [263, 101] width 133 height 8
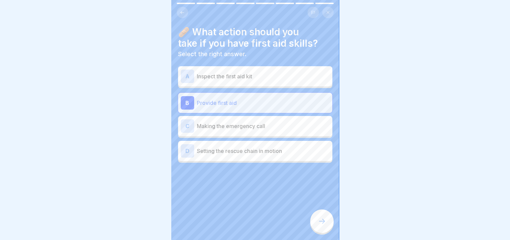
click at [275, 157] on div "D Setting the rescue chain in motion" at bounding box center [255, 150] width 149 height 13
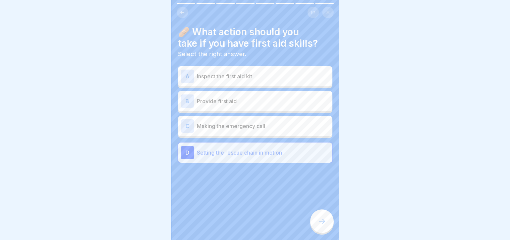
click at [266, 106] on div "B Provide first aid" at bounding box center [255, 100] width 149 height 13
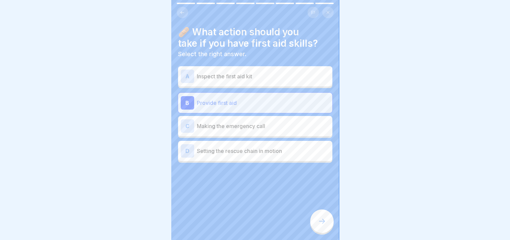
click at [323, 230] on div at bounding box center [321, 220] width 23 height 23
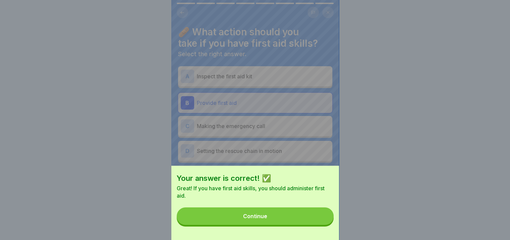
click at [307, 215] on button "Continue" at bounding box center [255, 215] width 157 height 17
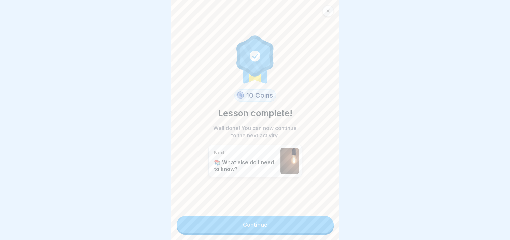
click at [302, 226] on link "Continue" at bounding box center [255, 224] width 157 height 17
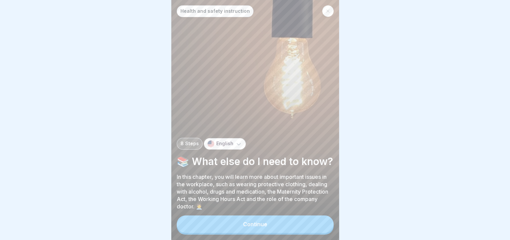
click at [295, 226] on button "Continue" at bounding box center [255, 223] width 157 height 17
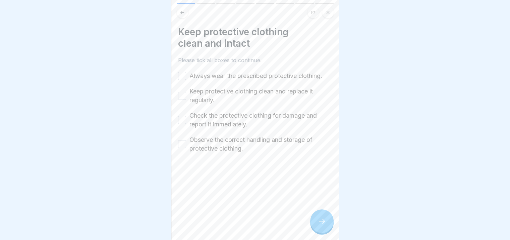
click at [219, 73] on label "Always wear the prescribed protective clothing." at bounding box center [256, 75] width 133 height 9
click at [186, 73] on button "Always wear the prescribed protective clothing." at bounding box center [182, 76] width 8 height 8
click at [216, 90] on label "Keep protective clothing clean and replace it regularly." at bounding box center [261, 95] width 143 height 17
click at [186, 92] on button "Keep protective clothing clean and replace it regularly." at bounding box center [182, 96] width 8 height 8
click at [214, 122] on label "Check the protective clothing for damage and report it immediately." at bounding box center [261, 119] width 143 height 17
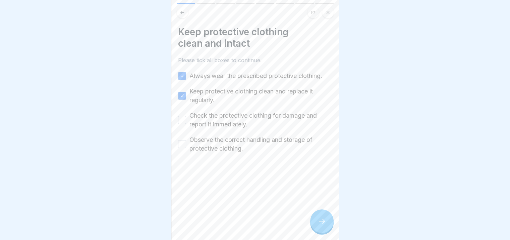
click at [186, 122] on button "Check the protective clothing for damage and report it immediately." at bounding box center [182, 120] width 8 height 8
click at [218, 146] on label "Observe the correct handling and storage of protective clothing." at bounding box center [261, 143] width 143 height 17
click at [186, 146] on button "Observe the correct handling and storage of protective clothing." at bounding box center [182, 144] width 8 height 8
click at [314, 226] on div at bounding box center [321, 220] width 23 height 23
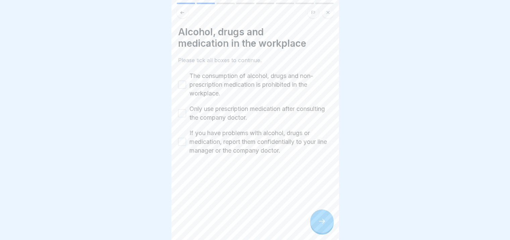
click at [236, 79] on label "The consumption of alcohol, drugs and non-prescription medication is prohibited…" at bounding box center [261, 84] width 143 height 26
click at [186, 81] on button "The consumption of alcohol, drugs and non-prescription medication is prohibited…" at bounding box center [182, 85] width 8 height 8
click at [236, 106] on label "Only use prescription medication after consulting the company doctor." at bounding box center [261, 112] width 143 height 17
click at [186, 109] on button "Only use prescription medication after consulting the company doctor." at bounding box center [182, 113] width 8 height 8
click at [242, 137] on label "If you have problems with alcohol, drugs or medication, report them confidentia…" at bounding box center [261, 142] width 143 height 26
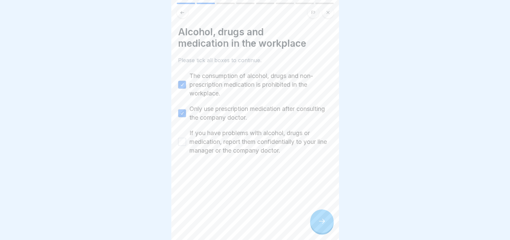
click at [186, 138] on button "If you have problems with alcohol, drugs or medication, report them confidentia…" at bounding box center [182, 142] width 8 height 8
click at [323, 223] on icon at bounding box center [322, 220] width 6 height 5
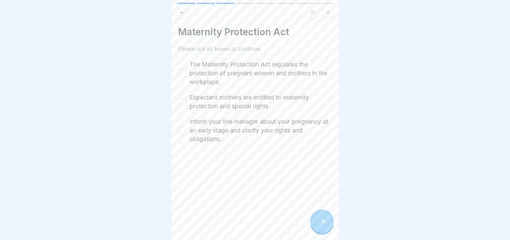
click at [260, 58] on div "Maternity Protection Act Please tick all boxes to continue. The Maternity Prote…" at bounding box center [255, 84] width 154 height 117
click at [256, 70] on label "The Maternity Protection Act regulates the protection of pregnant women and mot…" at bounding box center [261, 73] width 143 height 26
click at [186, 70] on button "The Maternity Protection Act regulates the protection of pregnant women and mot…" at bounding box center [182, 73] width 8 height 8
click at [254, 101] on label "Expectant mothers are entitled to maternity protection and special rights." at bounding box center [261, 101] width 143 height 17
click at [186, 101] on button "Expectant mothers are entitled to maternity protection and special rights." at bounding box center [182, 102] width 8 height 8
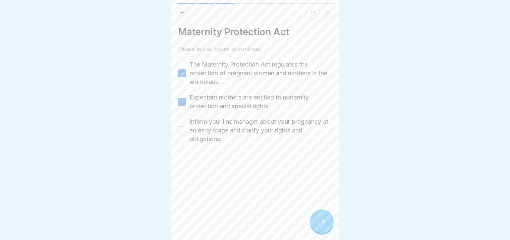
click at [253, 129] on label "Inform your line manager about your pregnancy at an early stage and clarify you…" at bounding box center [261, 130] width 143 height 26
click at [186, 129] on button "Inform your line manager about your pregnancy at an early stage and clarify you…" at bounding box center [182, 130] width 8 height 8
click at [323, 225] on icon at bounding box center [322, 221] width 8 height 8
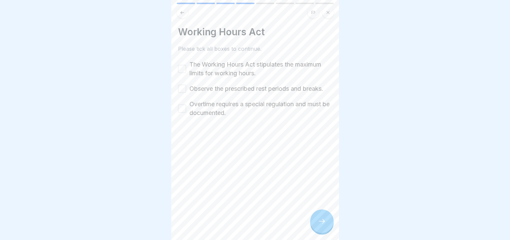
click at [252, 75] on label "The Working Hours Act stipulates the maximum limits for working hours." at bounding box center [261, 68] width 143 height 17
click at [186, 73] on button "The Working Hours Act stipulates the maximum limits for working hours." at bounding box center [182, 69] width 8 height 8
click at [252, 84] on label "Observe the prescribed rest periods and breaks." at bounding box center [257, 88] width 134 height 9
click at [186, 85] on button "Observe the prescribed rest periods and breaks." at bounding box center [182, 89] width 8 height 8
click at [264, 117] on label "Overtime requires a special regulation and must be documented." at bounding box center [261, 108] width 143 height 17
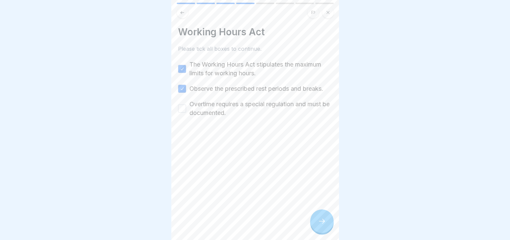
click at [186, 112] on button "Overtime requires a special regulation and must be documented." at bounding box center [182, 108] width 8 height 8
click at [325, 225] on icon at bounding box center [322, 221] width 8 height 8
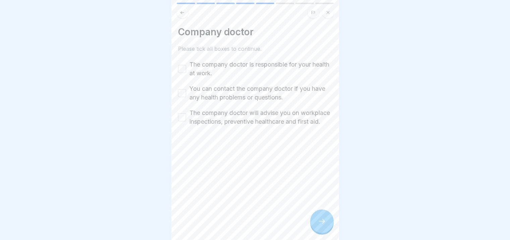
click at [255, 71] on label "The company doctor is responsible for your health at work." at bounding box center [261, 68] width 143 height 17
click at [186, 71] on button "The company doctor is responsible for your health at work." at bounding box center [182, 69] width 8 height 8
click at [248, 98] on label "You can contact the company doctor if you have any health problems or questions." at bounding box center [261, 92] width 143 height 17
click at [186, 97] on button "You can contact the company doctor if you have any health problems or questions." at bounding box center [182, 93] width 8 height 8
click at [248, 120] on label "The company doctor will advise you on workplace inspections, preventive healthc…" at bounding box center [261, 116] width 143 height 17
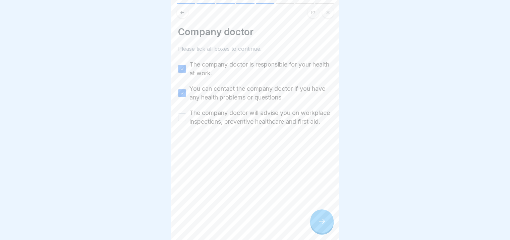
click at [186, 120] on button "The company doctor will advise you on workplace inspections, preventive healthc…" at bounding box center [182, 117] width 8 height 8
click at [325, 222] on div at bounding box center [321, 220] width 23 height 23
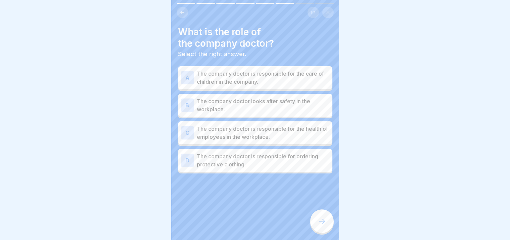
click at [248, 139] on p "The company doctor is responsible for the health of employees in the workplace." at bounding box center [263, 132] width 133 height 16
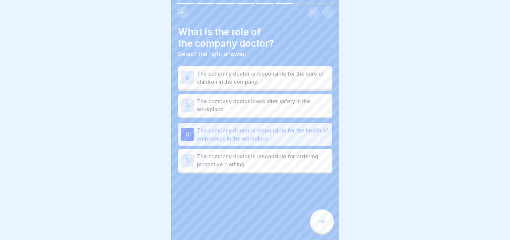
click at [318, 224] on icon at bounding box center [322, 221] width 8 height 8
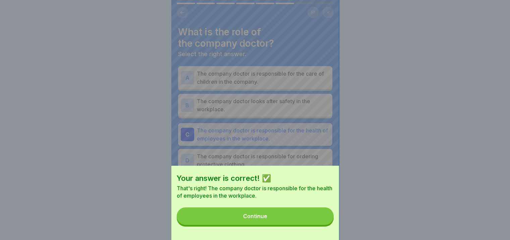
click at [270, 215] on button "Continue" at bounding box center [255, 215] width 157 height 17
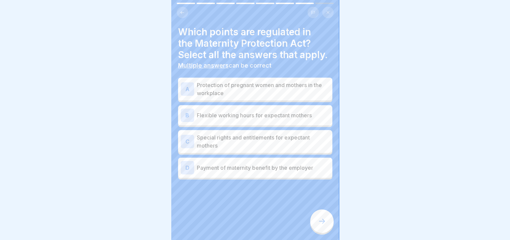
click at [260, 97] on p "Protection of pregnant women and mothers in the workplace" at bounding box center [263, 89] width 133 height 16
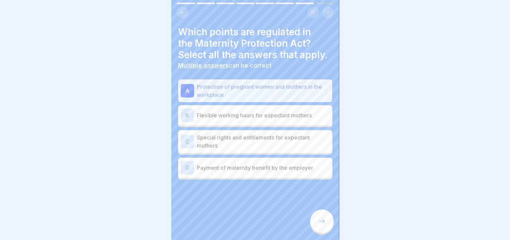
click at [273, 149] on p "Special rights and entitlements for expectant mothers" at bounding box center [263, 141] width 133 height 16
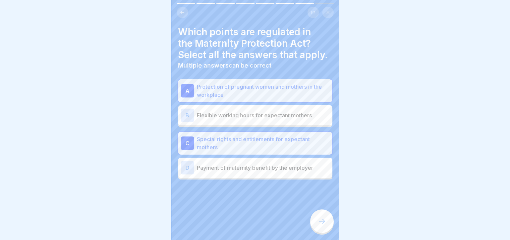
click at [270, 119] on p "Flexible working hours for expectant mothers" at bounding box center [263, 115] width 133 height 8
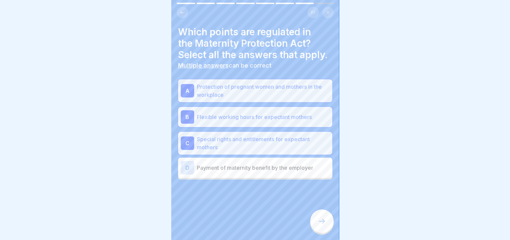
click at [277, 171] on p "Payment of maternity benefit by the employer" at bounding box center [263, 167] width 133 height 8
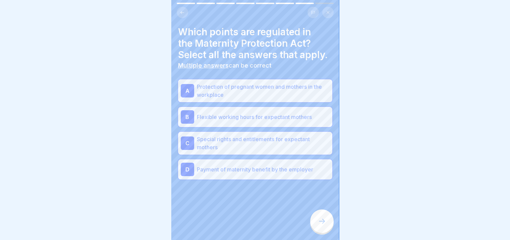
click at [313, 227] on div at bounding box center [321, 220] width 23 height 23
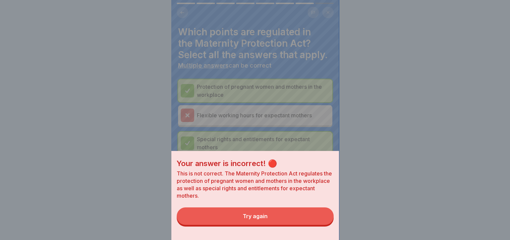
click at [290, 224] on button "Try again" at bounding box center [255, 215] width 157 height 17
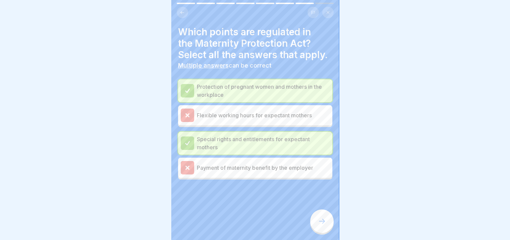
click at [244, 193] on div at bounding box center [255, 199] width 154 height 40
click at [242, 174] on div "Payment of maternity benefit by the employer" at bounding box center [255, 167] width 149 height 13
click at [319, 221] on div at bounding box center [321, 220] width 23 height 23
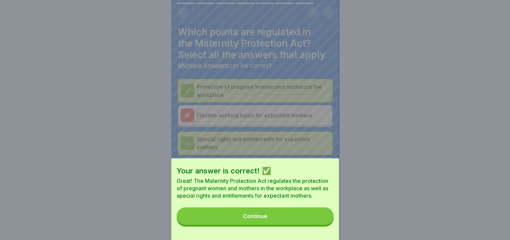
click at [295, 224] on button "Continue" at bounding box center [255, 215] width 157 height 17
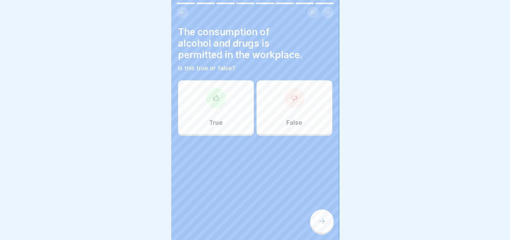
click at [267, 108] on div "False" at bounding box center [295, 107] width 76 height 54
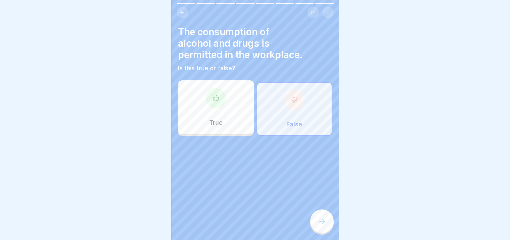
click at [319, 216] on div at bounding box center [321, 220] width 23 height 23
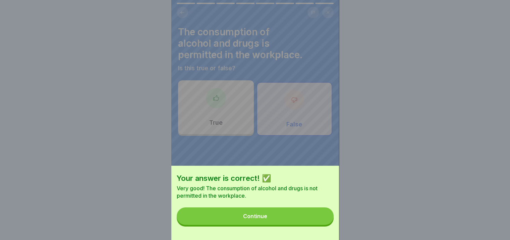
click at [300, 219] on button "Continue" at bounding box center [255, 215] width 157 height 17
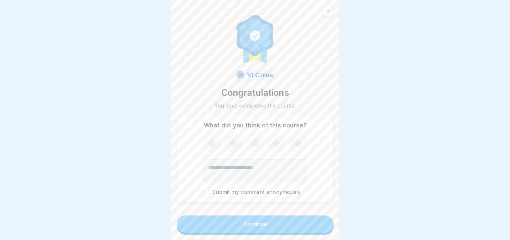
click at [243, 224] on button "Continue" at bounding box center [255, 223] width 157 height 17
click at [276, 228] on button "Continue" at bounding box center [255, 223] width 157 height 17
